Goal: Check status

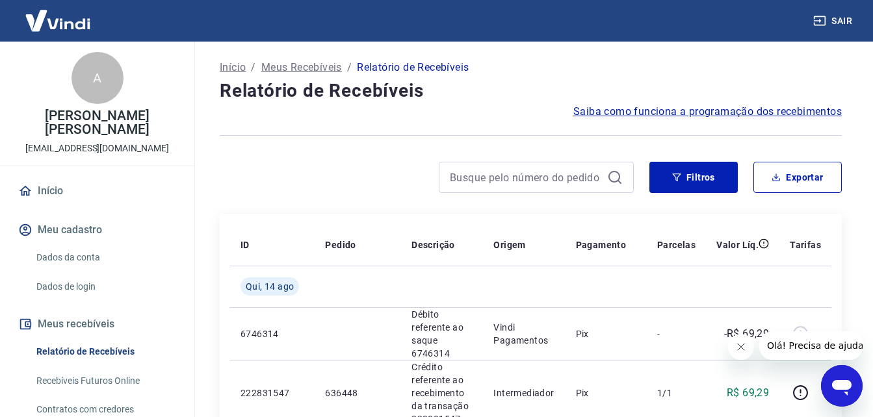
scroll to position [130, 0]
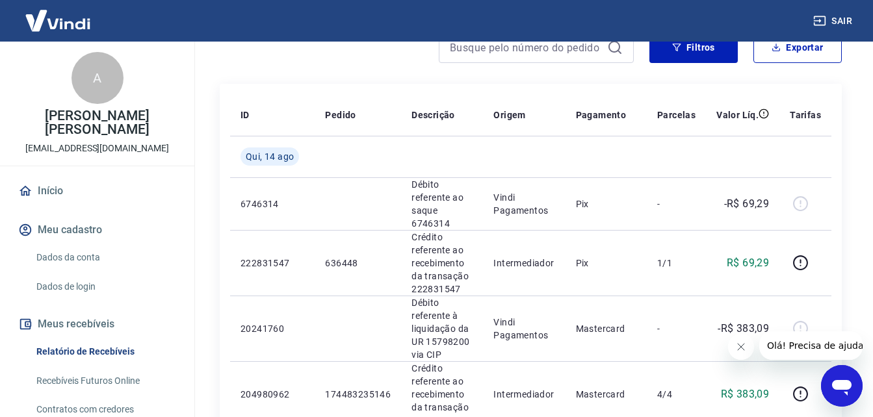
click at [739, 348] on icon "Fechar mensagem da empresa" at bounding box center [740, 347] width 10 height 10
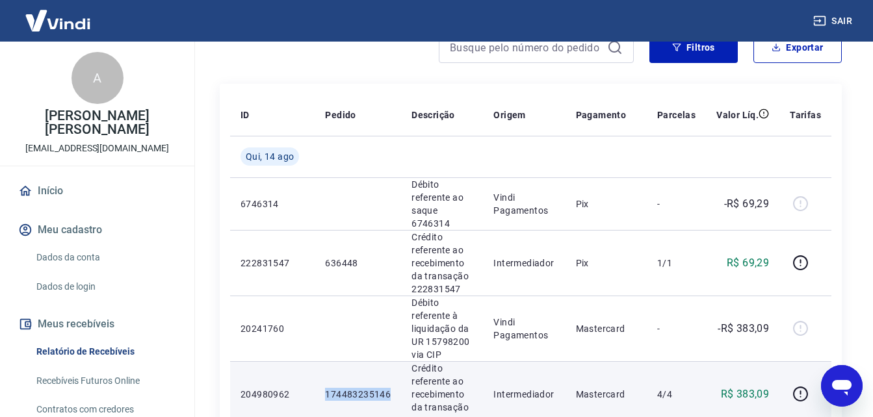
drag, startPoint x: 324, startPoint y: 398, endPoint x: 393, endPoint y: 400, distance: 68.9
click at [393, 400] on td "174483235146" at bounding box center [357, 394] width 86 height 66
copy p "174483235146"
